Goal: Navigation & Orientation: Find specific page/section

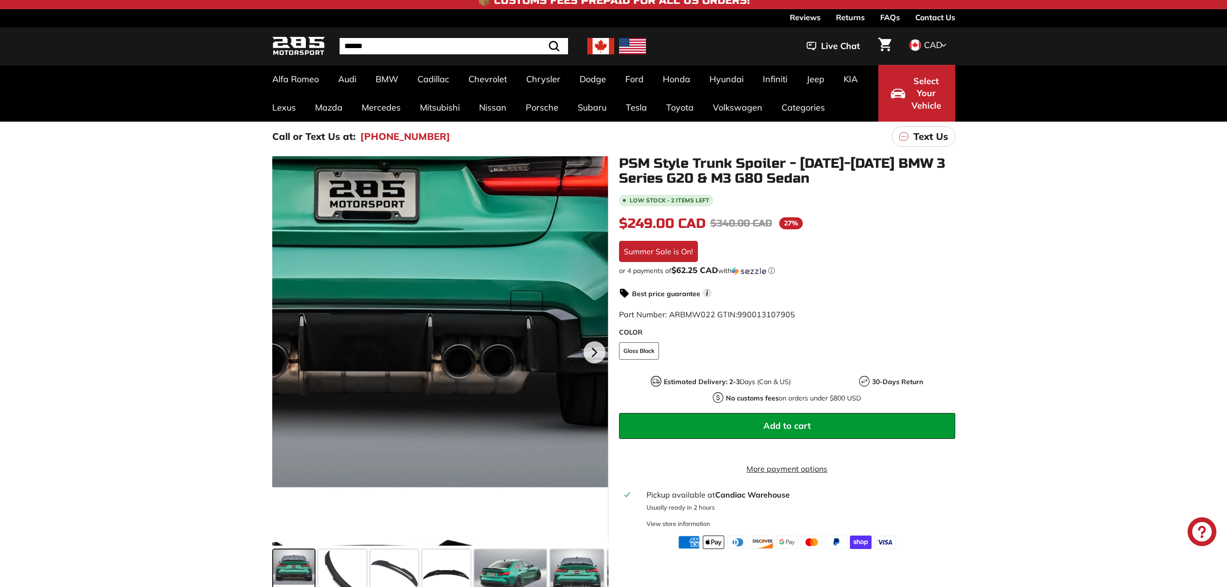
scroll to position [8, 0]
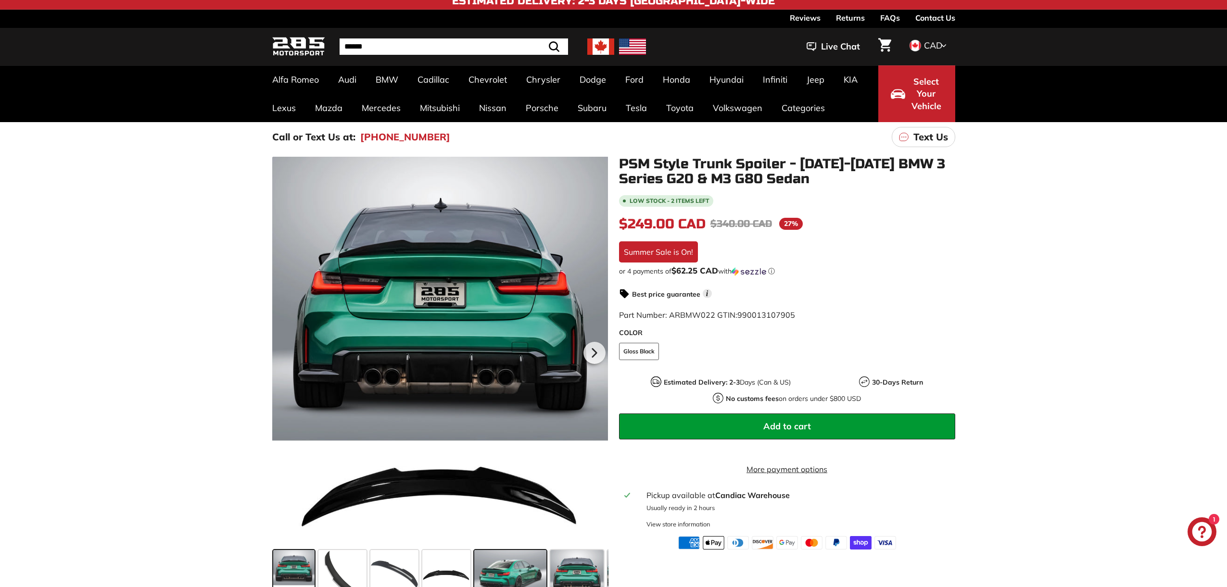
click at [501, 558] on span at bounding box center [510, 574] width 72 height 48
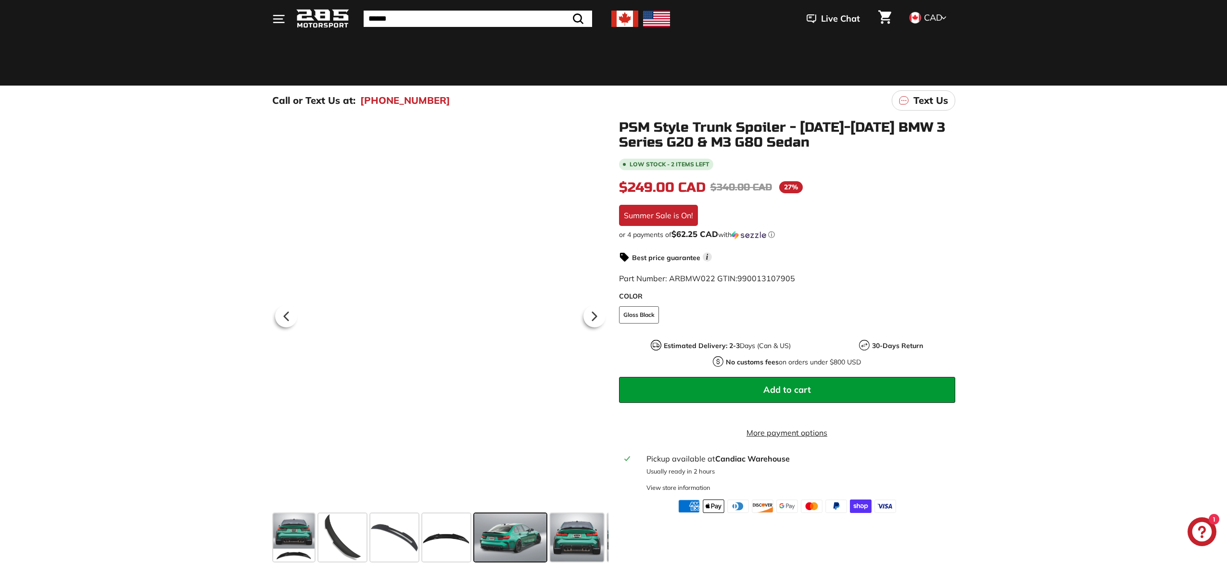
scroll to position [45, 0]
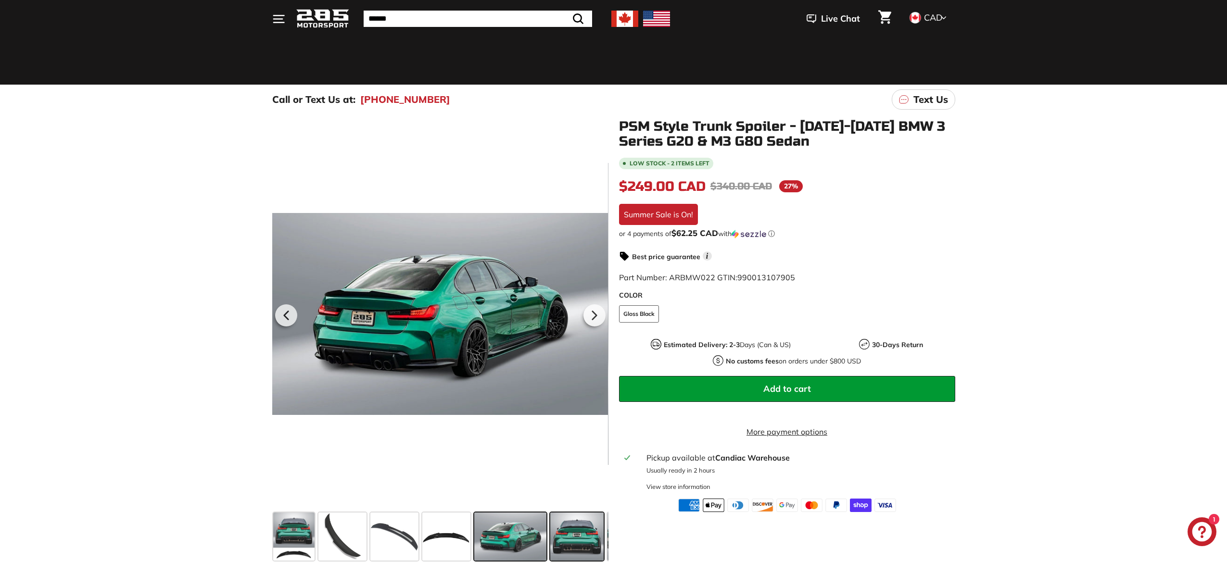
click at [577, 538] on span at bounding box center [576, 537] width 53 height 48
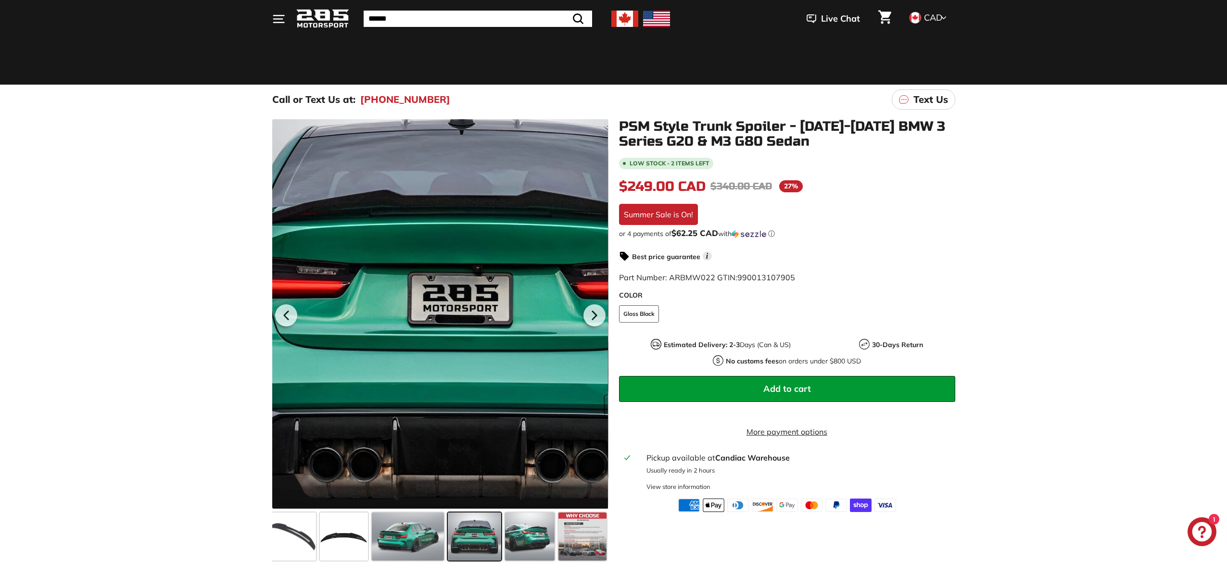
scroll to position [46, 0]
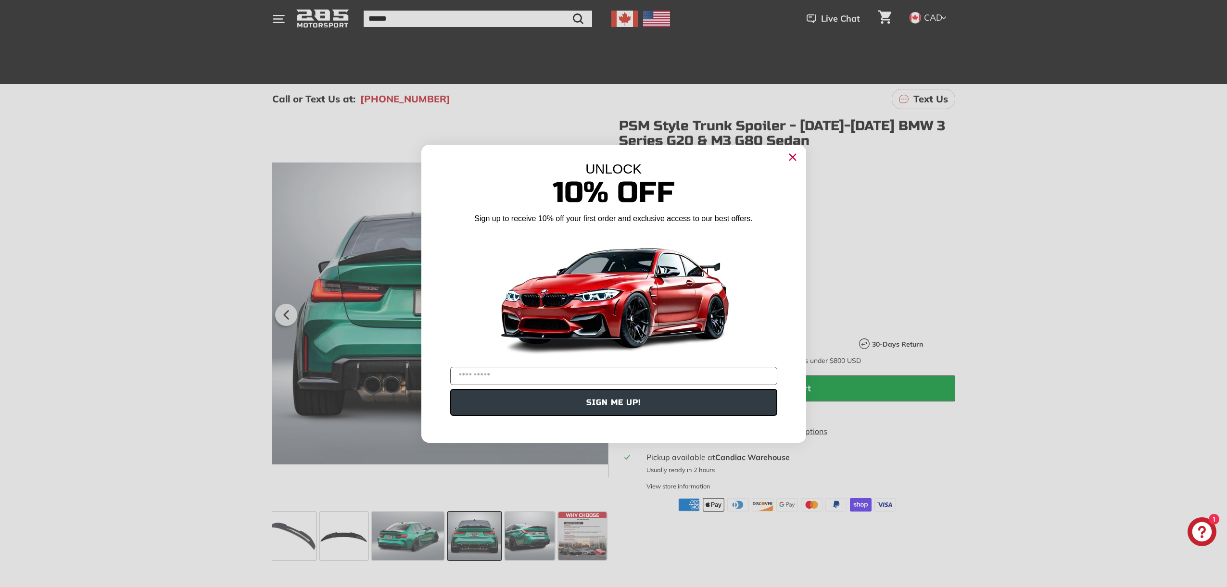
click at [796, 156] on circle "Close dialog" at bounding box center [792, 157] width 14 height 14
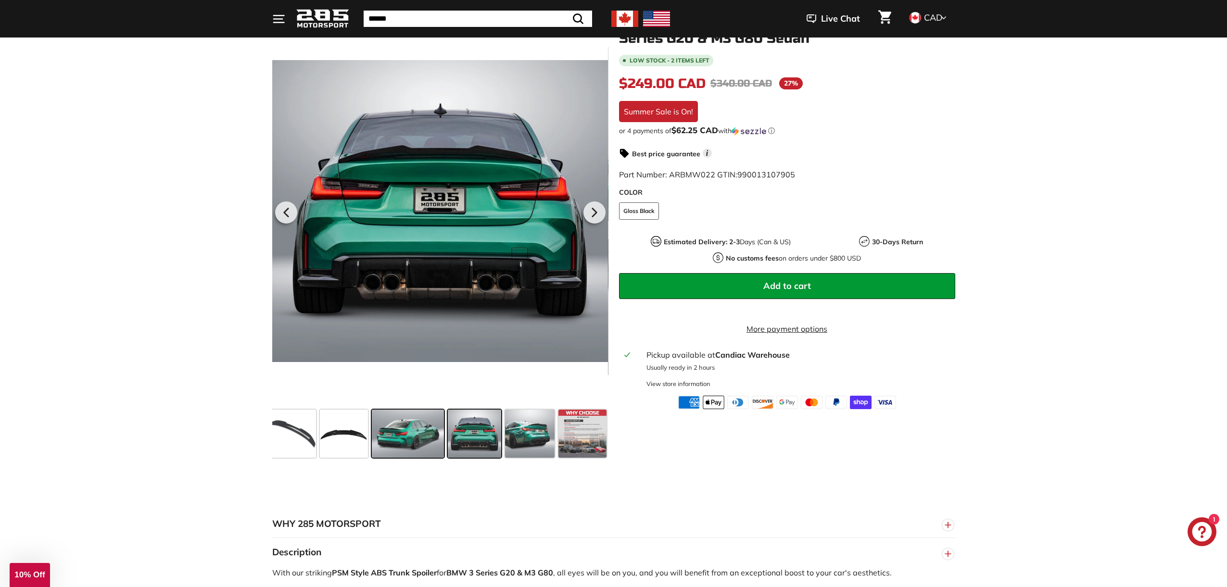
scroll to position [150, 0]
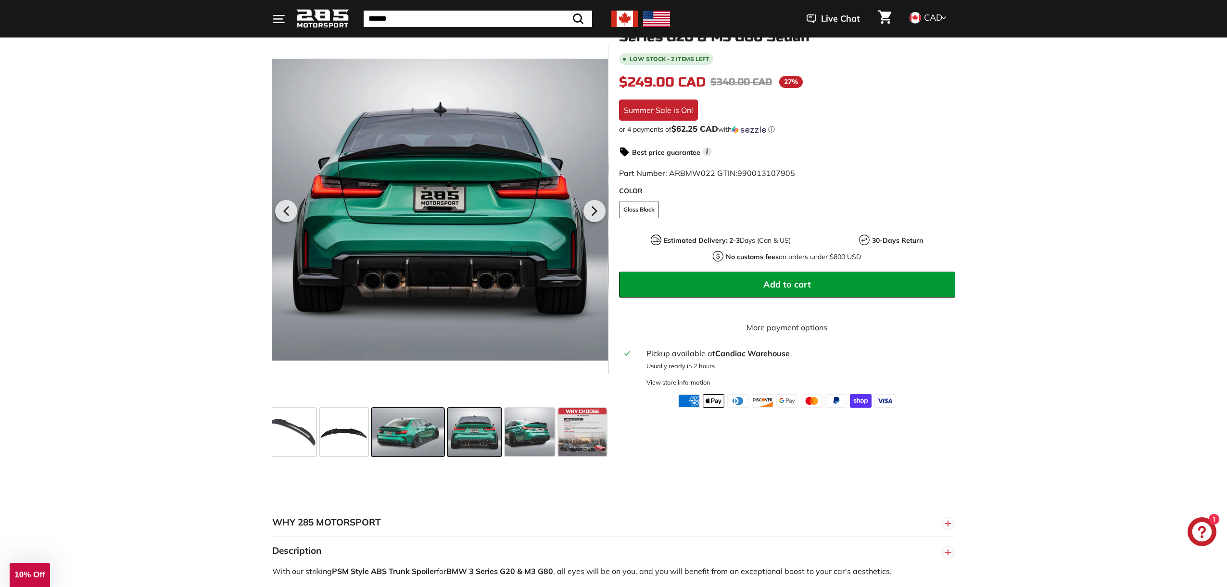
click at [404, 441] on span at bounding box center [408, 432] width 72 height 48
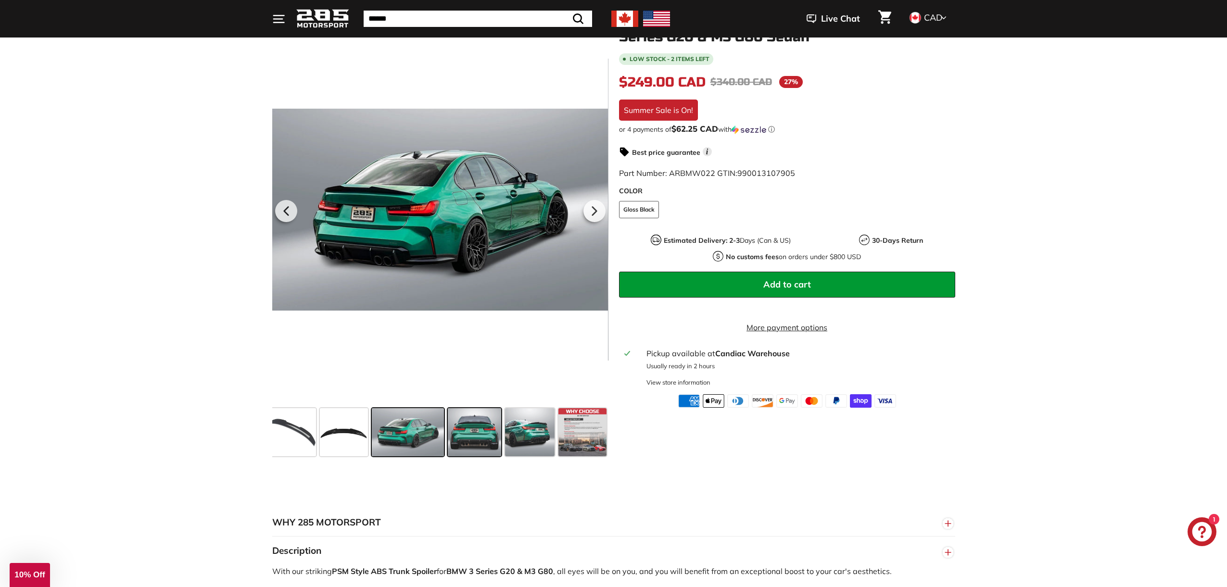
click at [496, 431] on span at bounding box center [474, 432] width 53 height 48
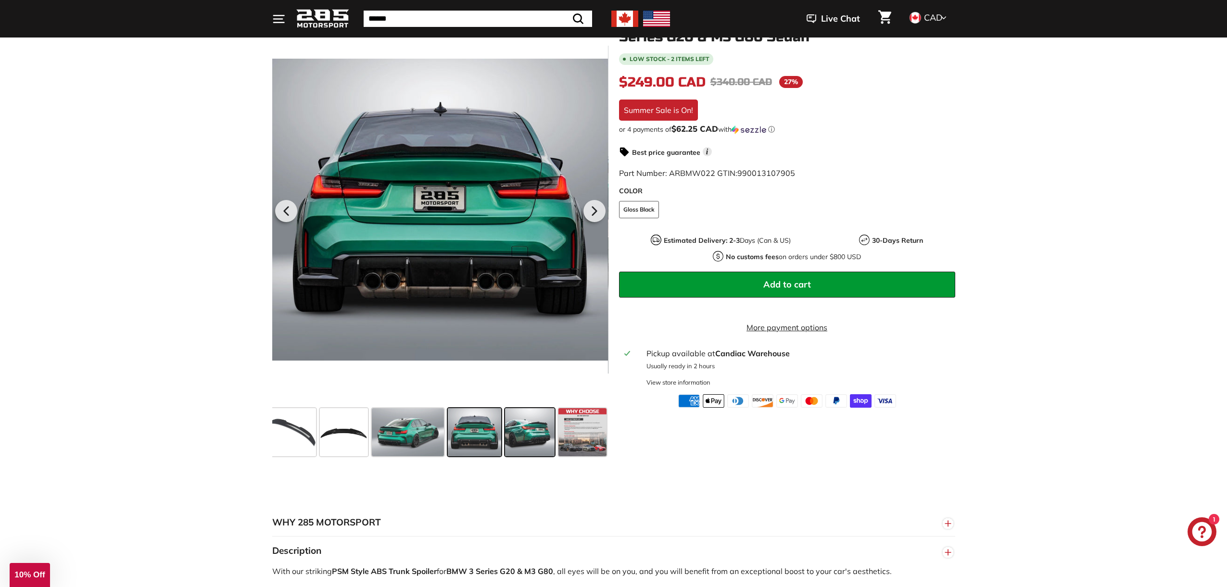
click at [528, 427] on span at bounding box center [530, 432] width 50 height 48
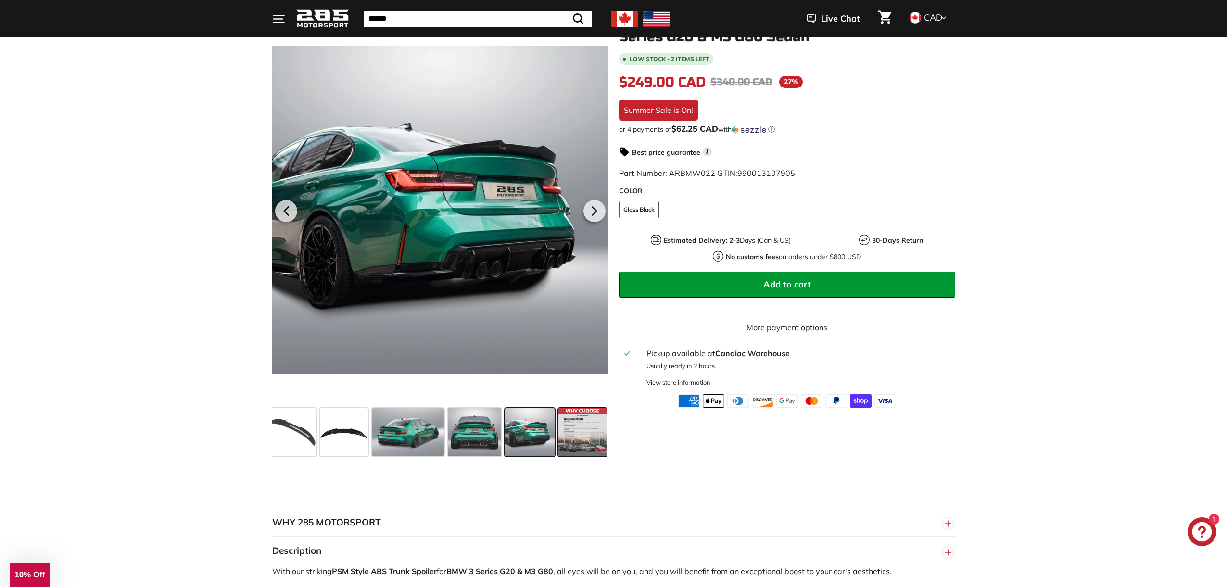
click at [570, 429] on span at bounding box center [582, 432] width 48 height 48
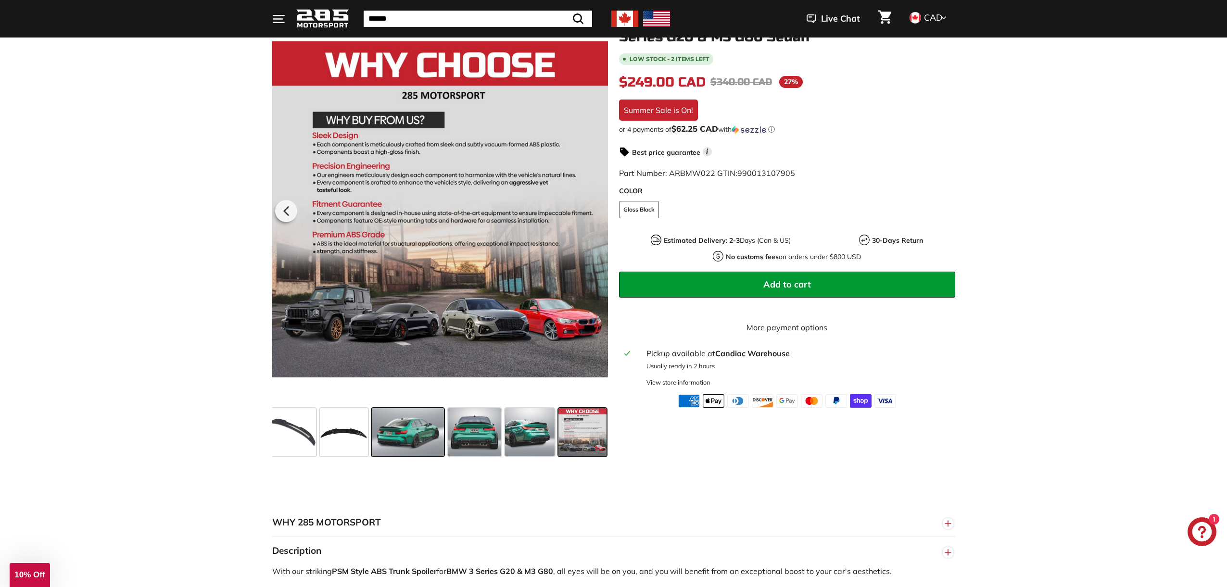
click at [396, 436] on span at bounding box center [408, 432] width 72 height 48
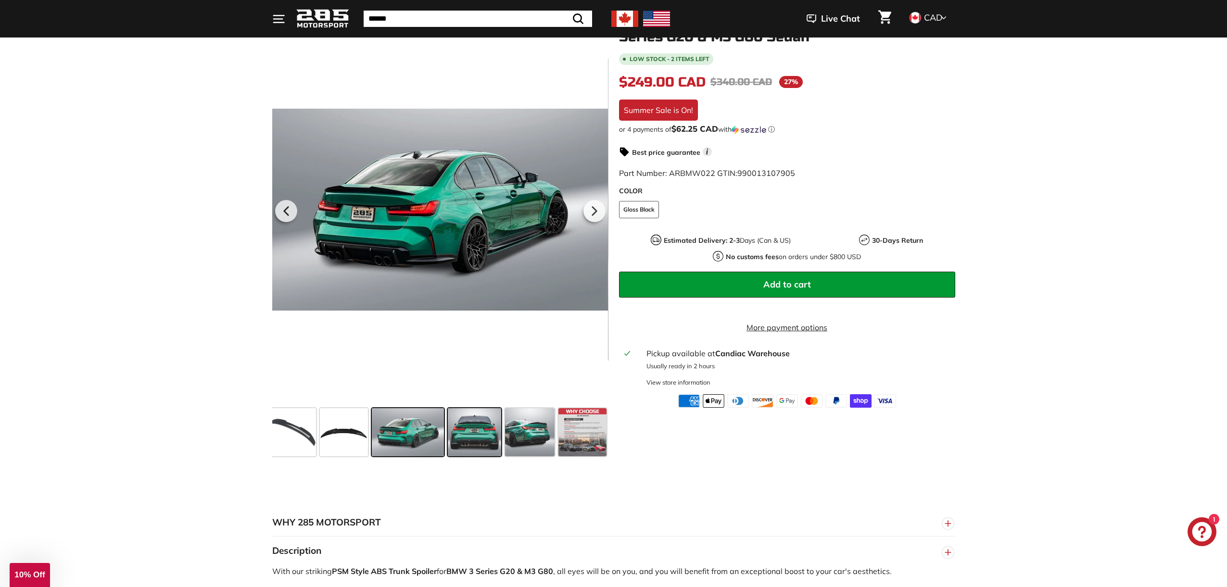
click at [461, 436] on span at bounding box center [474, 432] width 53 height 48
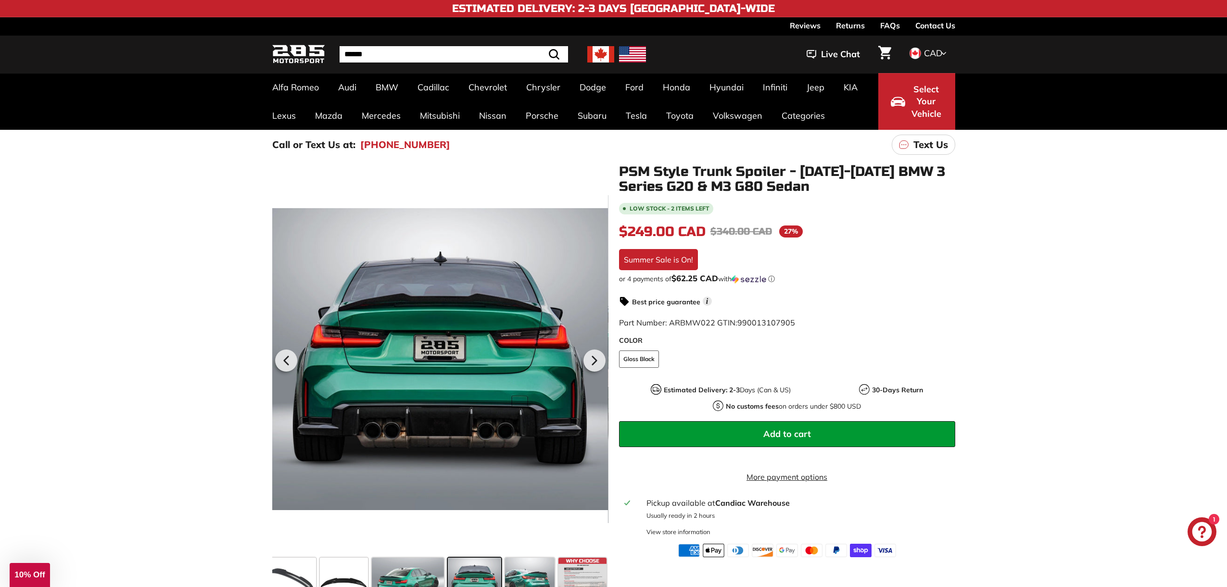
scroll to position [0, 0]
click at [293, 52] on img at bounding box center [298, 54] width 53 height 23
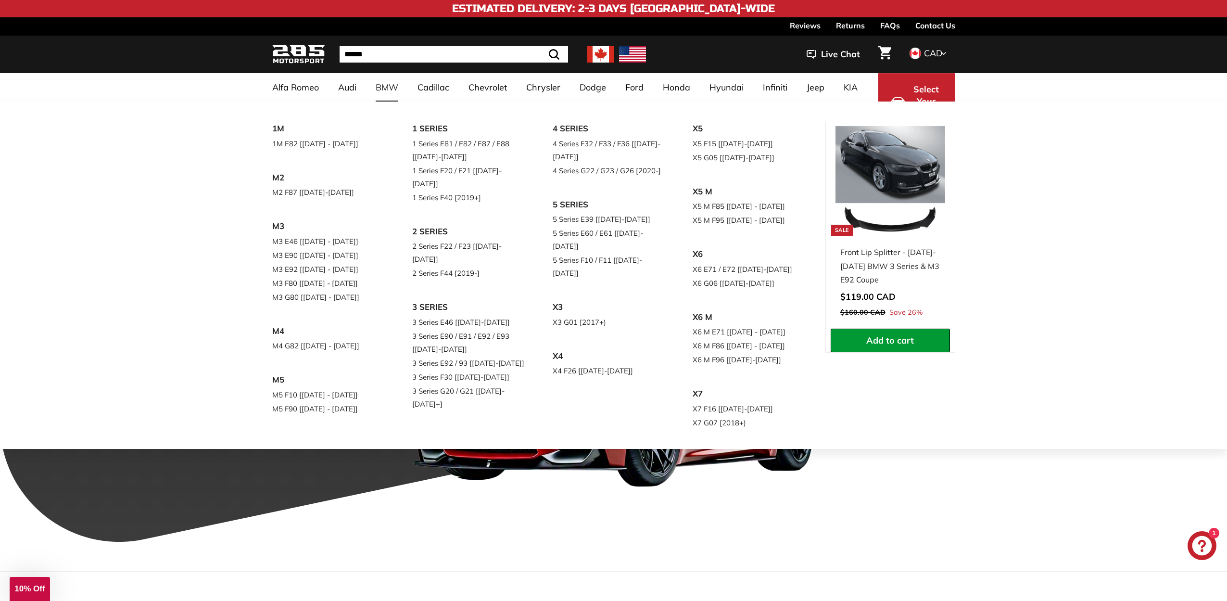
scroll to position [17, 0]
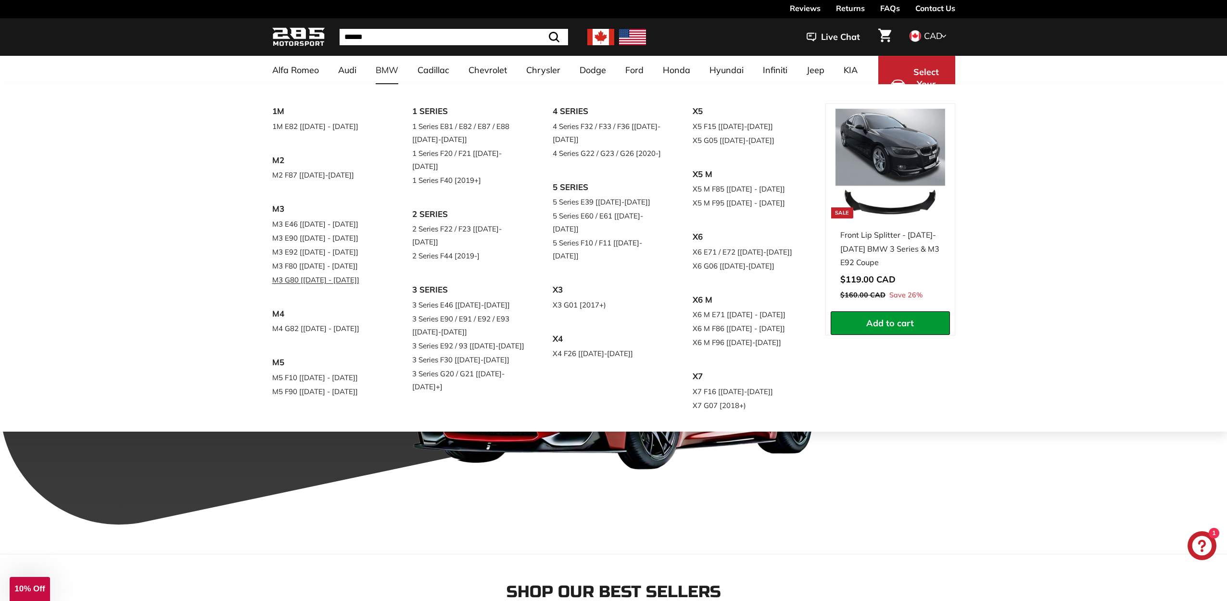
click at [325, 294] on div "M3 M3 E46 [1999 - 2006] M3 E90 [2007 - 2013] M3 E92 [2008 - 2013] M3 F80 [2014 …" at bounding box center [338, 253] width 133 height 105
click at [336, 277] on link "M3 G80 [[DATE] - [DATE]]" at bounding box center [328, 280] width 113 height 14
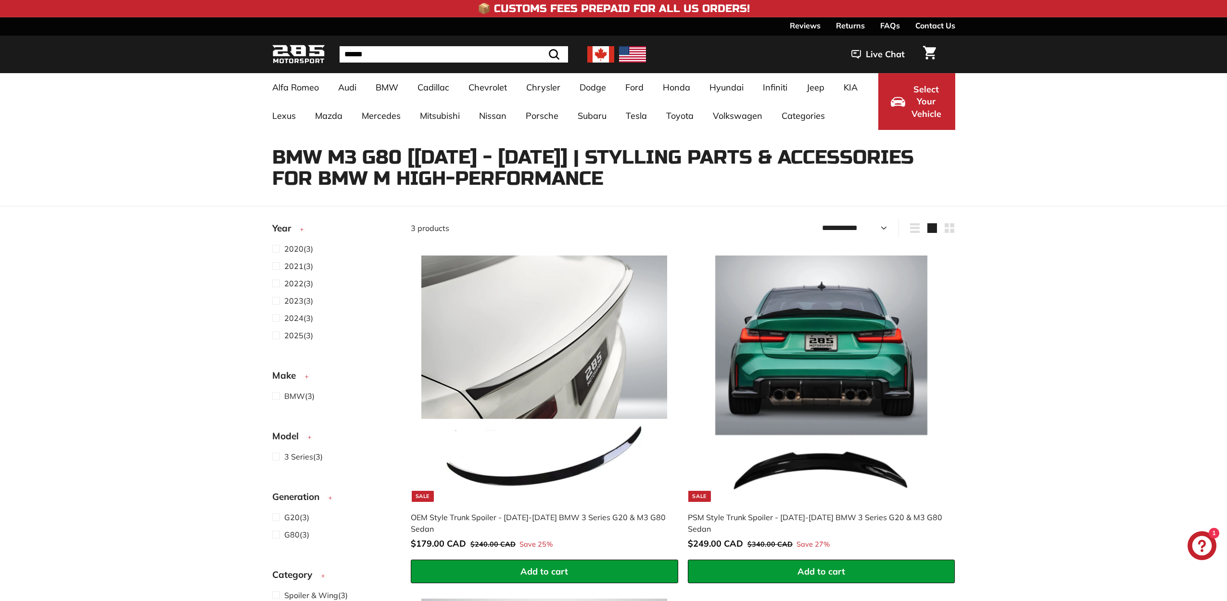
select select "**********"
